Goal: Transaction & Acquisition: Obtain resource

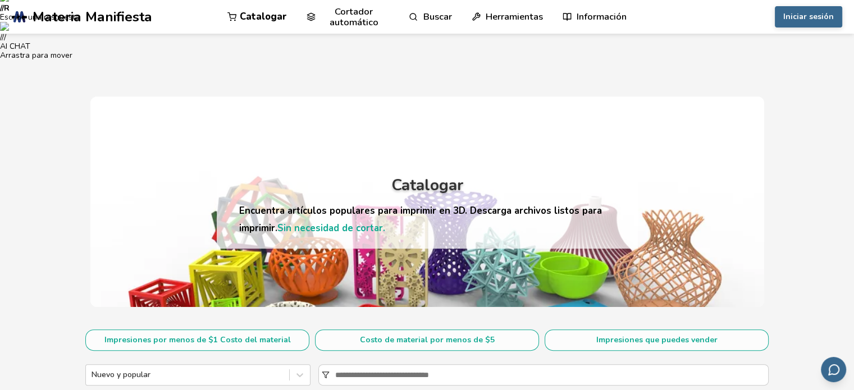
scroll to position [337, 0]
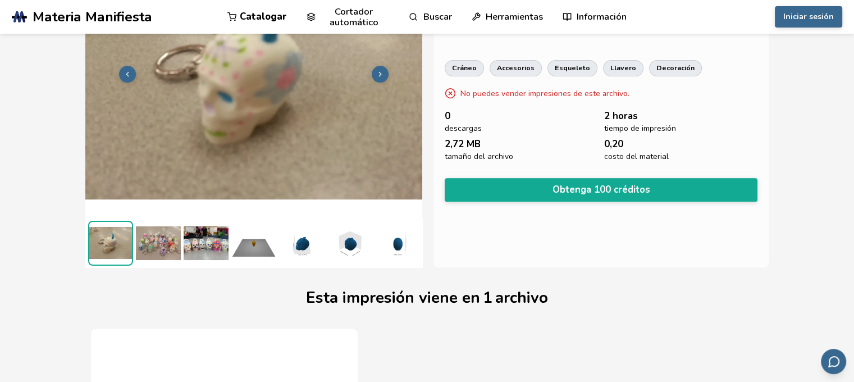
scroll to position [448, 0]
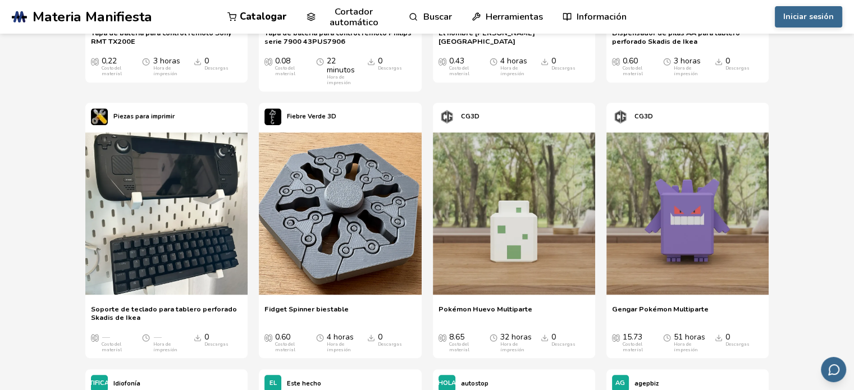
scroll to position [899, 0]
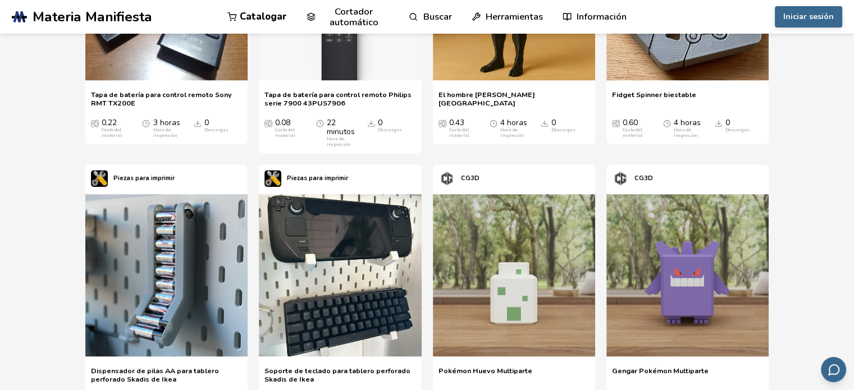
scroll to position [861, 0]
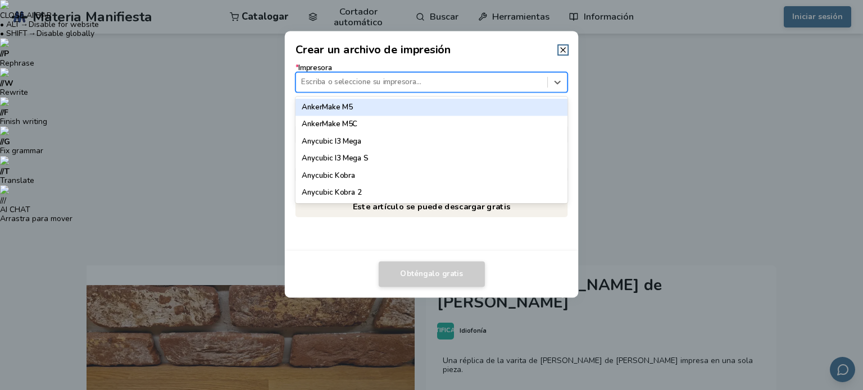
click at [334, 82] on div at bounding box center [421, 82] width 240 height 11
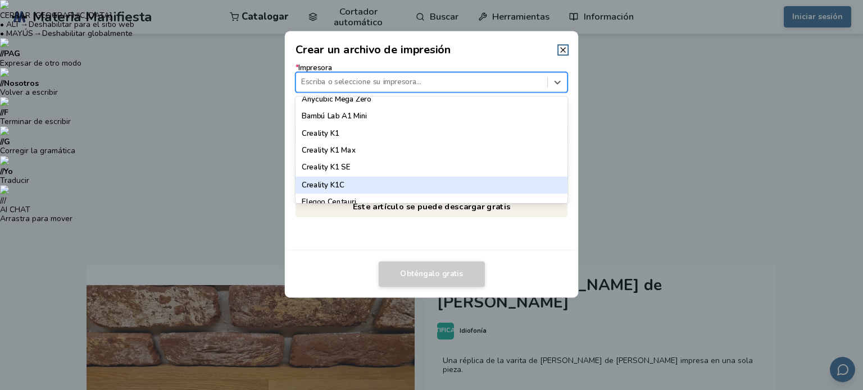
scroll to position [225, 0]
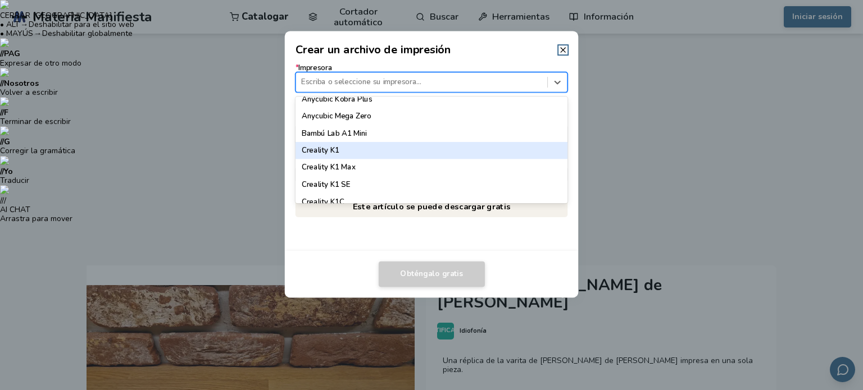
click at [328, 150] on font "Creality K1" at bounding box center [321, 150] width 38 height 10
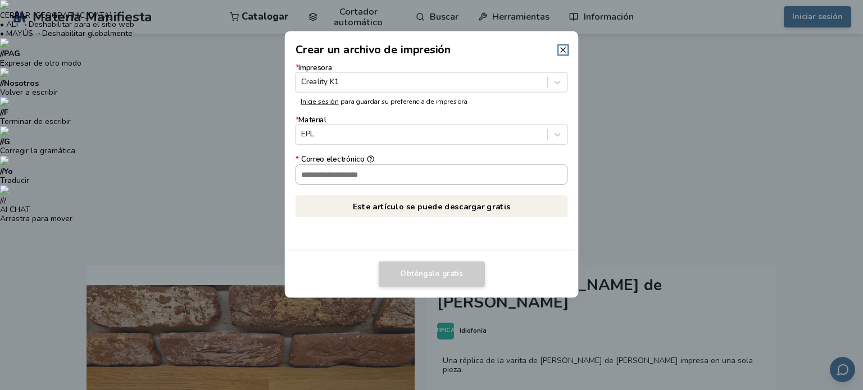
click at [375, 172] on input "* Correo electrónico" at bounding box center [431, 174] width 271 height 19
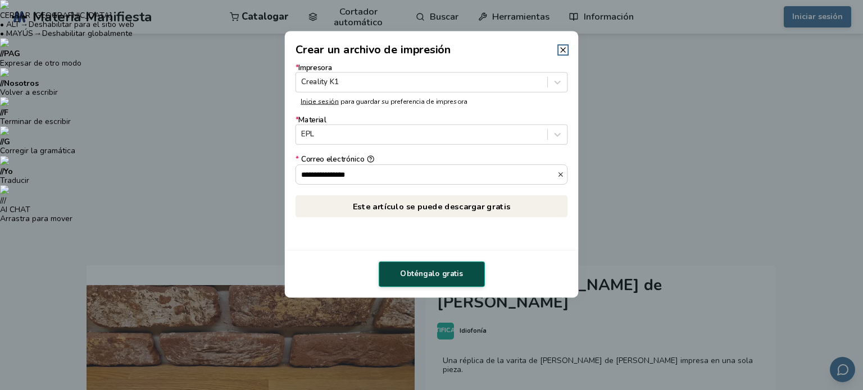
type input "**********"
click at [434, 272] on font "Obténgalo gratis" at bounding box center [431, 274] width 62 height 10
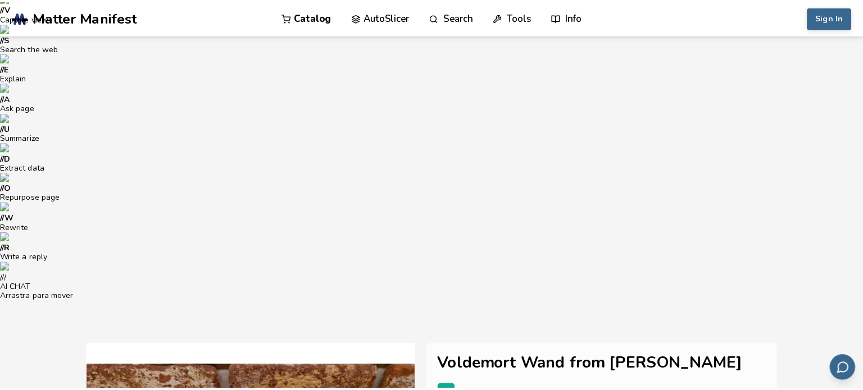
scroll to position [0, 0]
